Goal: Information Seeking & Learning: Learn about a topic

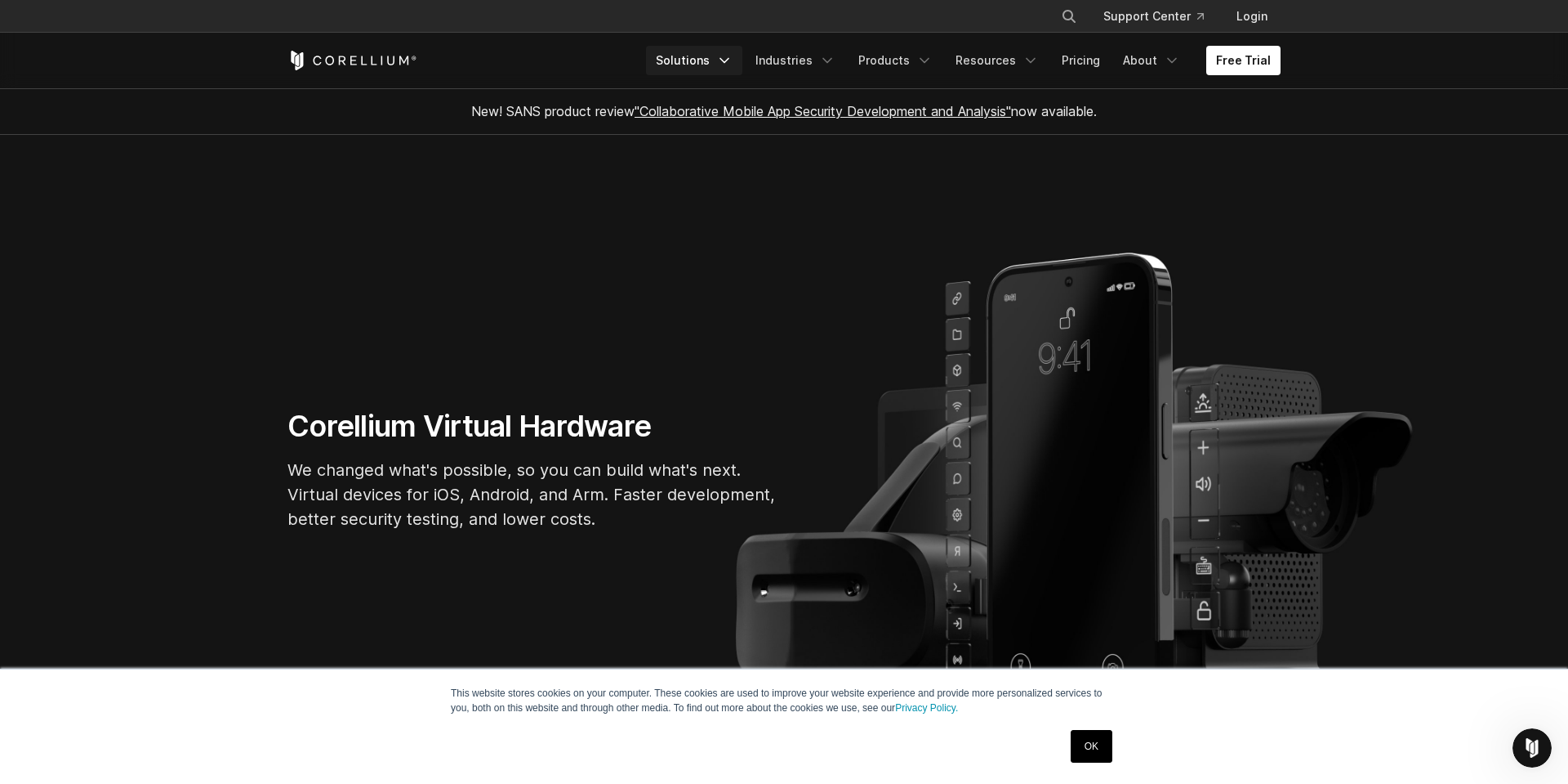
click at [725, 63] on link "Solutions" at bounding box center [695, 60] width 97 height 29
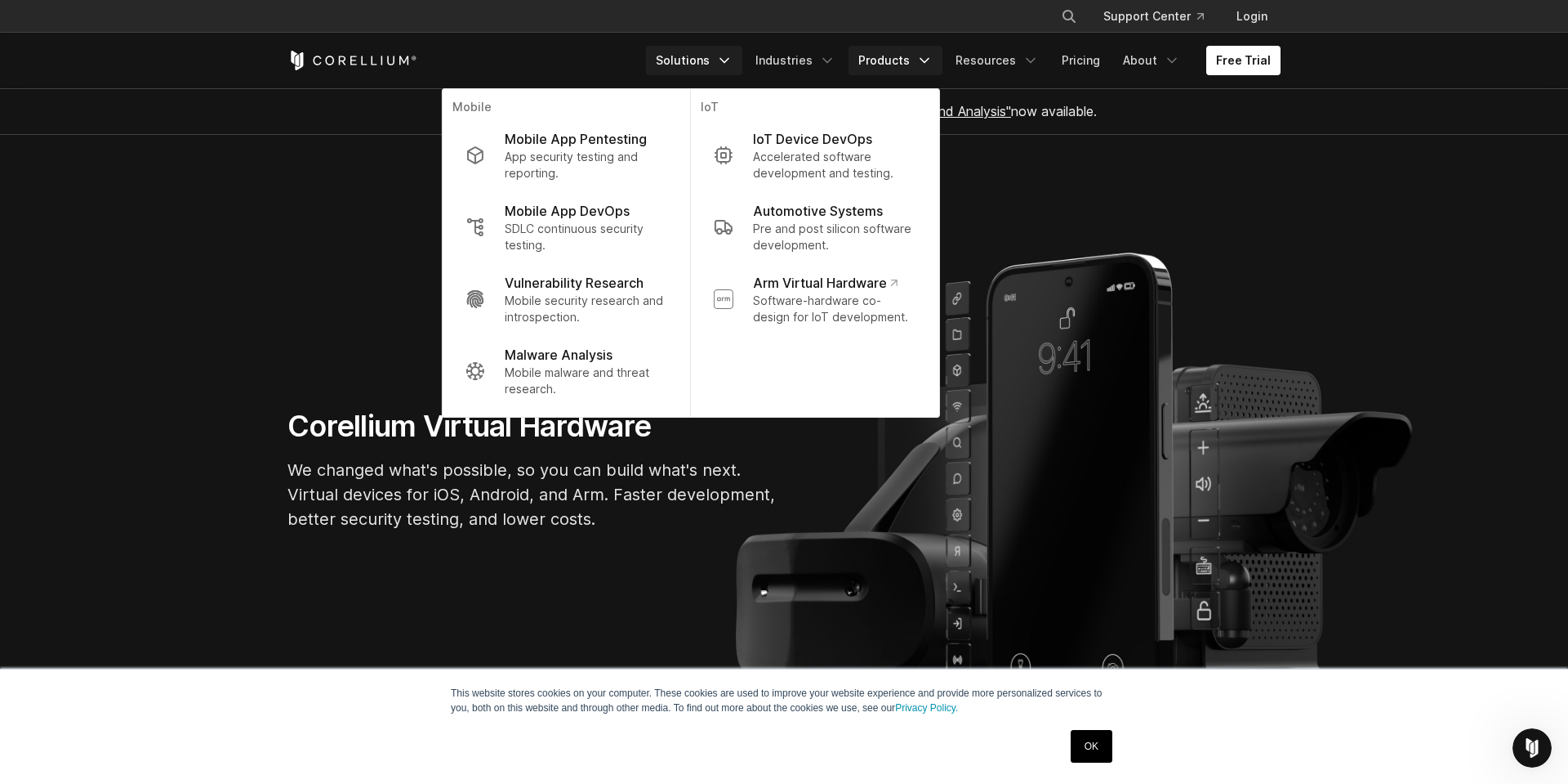
click at [927, 53] on icon "Navigation Menu" at bounding box center [924, 60] width 17 height 17
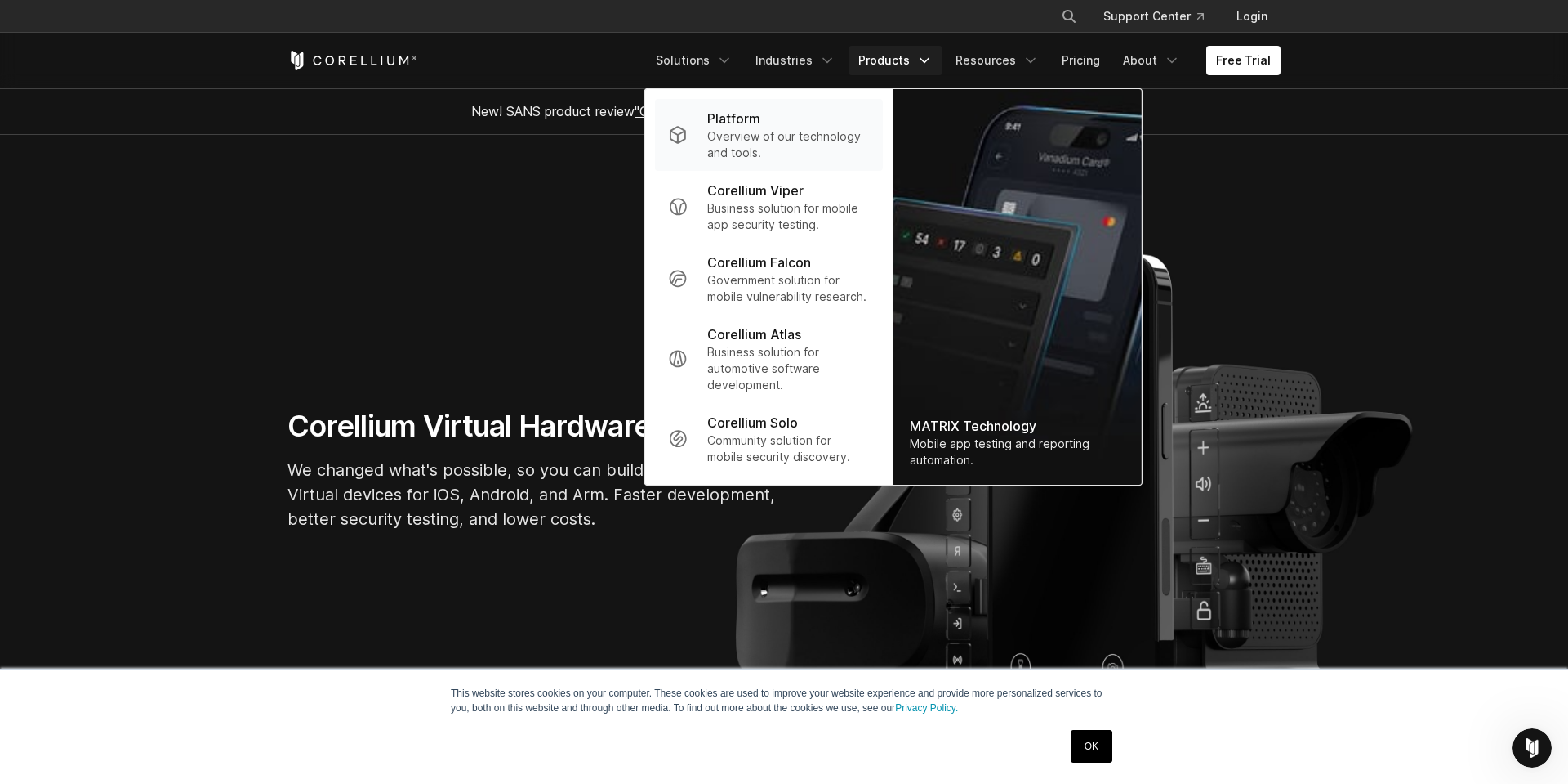
click at [748, 121] on p "Platform" at bounding box center [733, 119] width 53 height 19
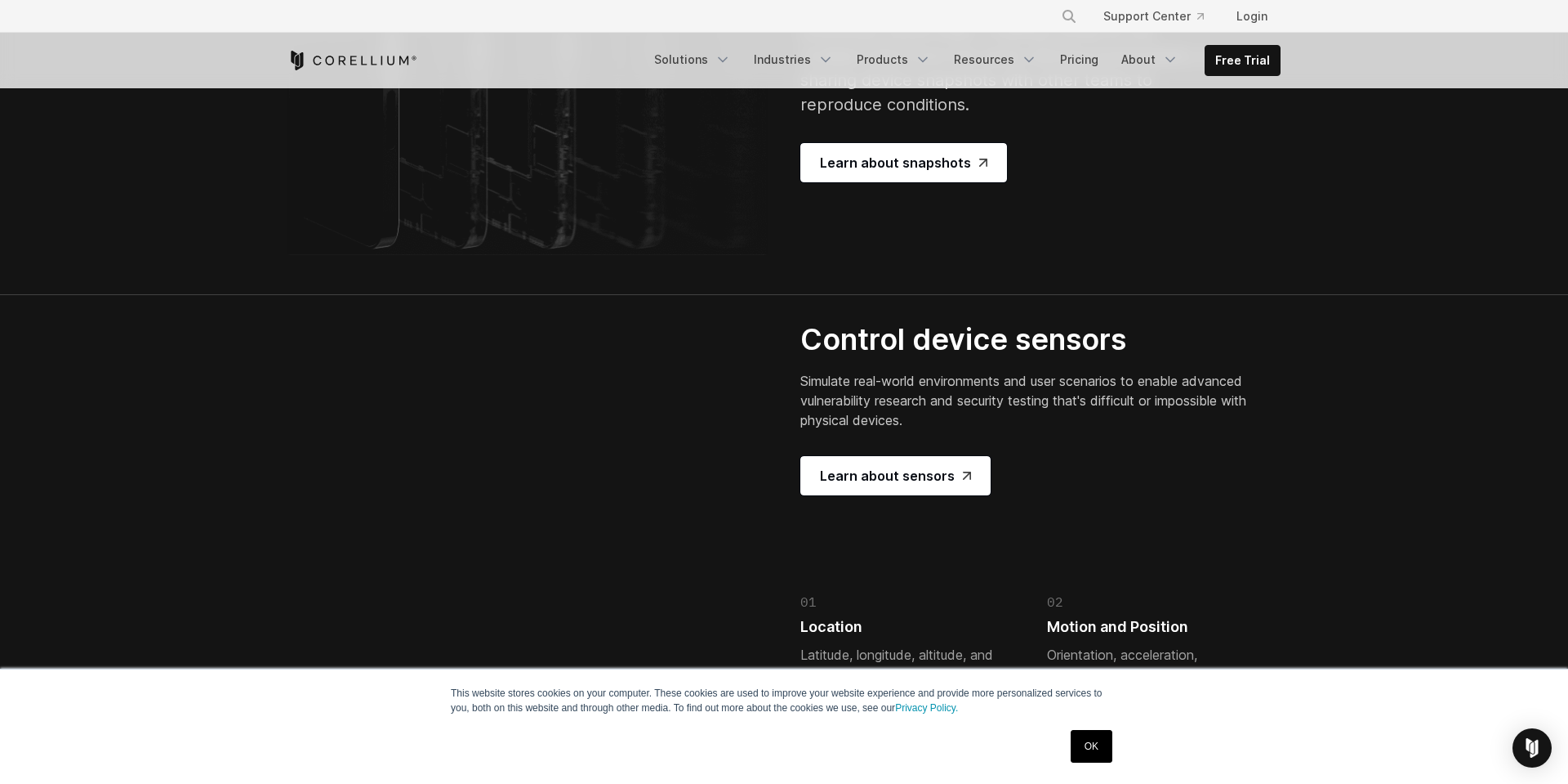
scroll to position [3318, 0]
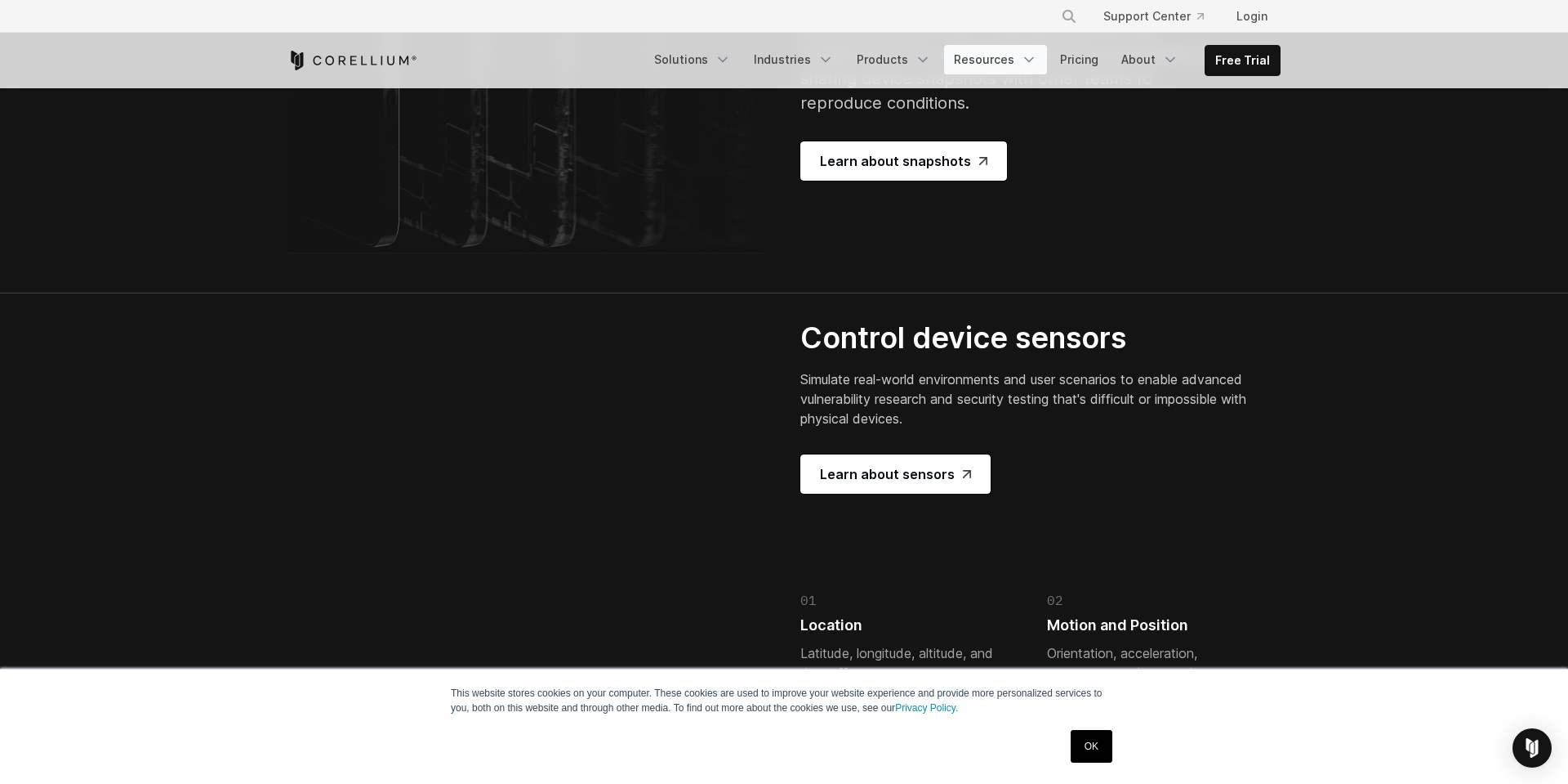
click at [1024, 60] on link "Resources" at bounding box center [995, 59] width 103 height 29
